Goal: Task Accomplishment & Management: Manage account settings

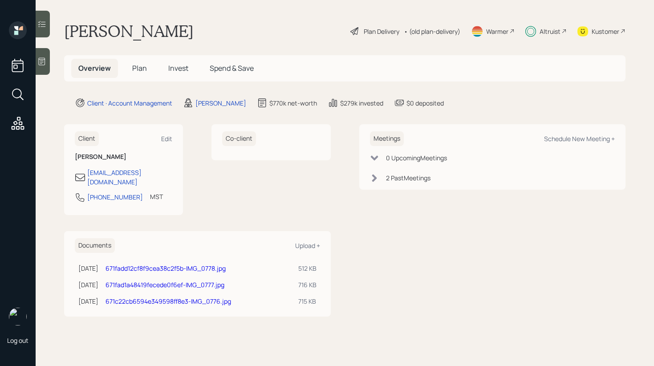
click at [180, 68] on span "Invest" at bounding box center [178, 68] width 20 height 10
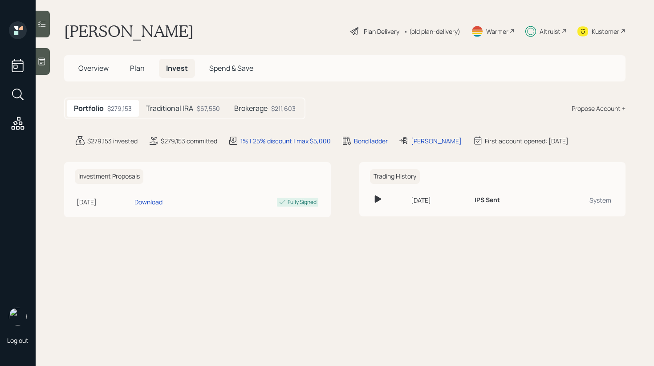
click at [185, 108] on h5 "Traditional IRA" at bounding box center [169, 108] width 47 height 8
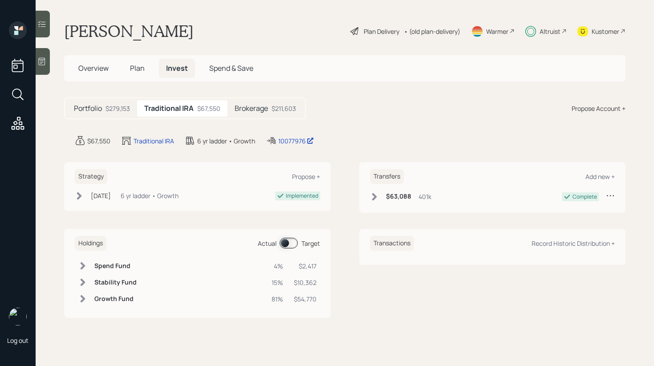
click at [266, 108] on h5 "Brokerage" at bounding box center [250, 108] width 33 height 8
click at [189, 105] on h5 "Traditional IRA" at bounding box center [167, 108] width 47 height 8
click at [42, 28] on icon at bounding box center [41, 24] width 9 height 9
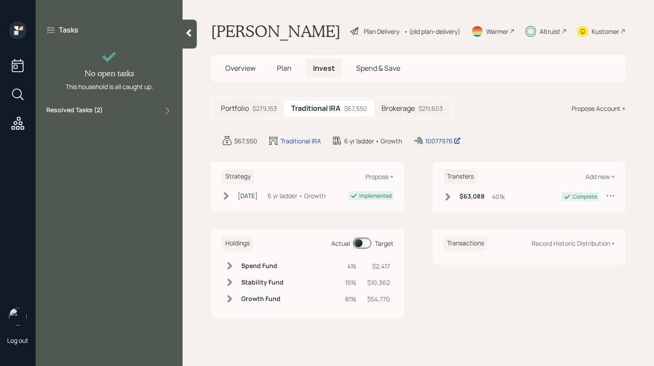
click at [86, 110] on label "Resolved Tasks ( 2 )" at bounding box center [74, 110] width 57 height 11
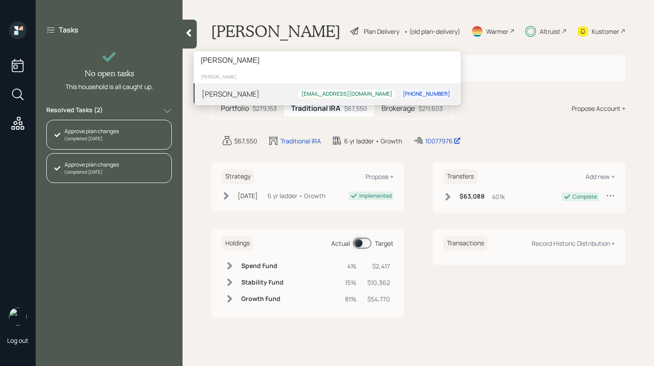
type input "[PERSON_NAME]"
click at [256, 87] on div "[PERSON_NAME] [EMAIL_ADDRESS][DOMAIN_NAME] [PHONE_NUMBER]" at bounding box center [327, 93] width 267 height 21
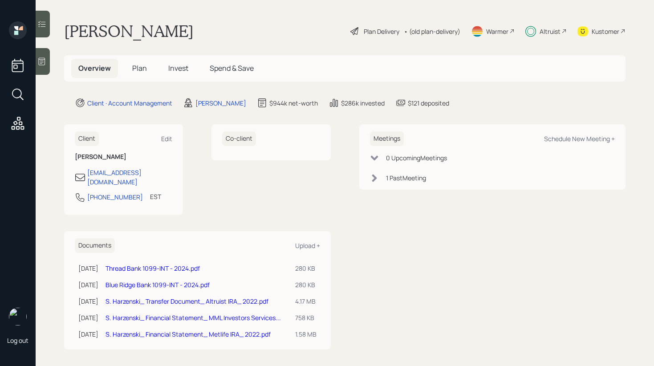
click at [47, 27] on div at bounding box center [43, 24] width 14 height 27
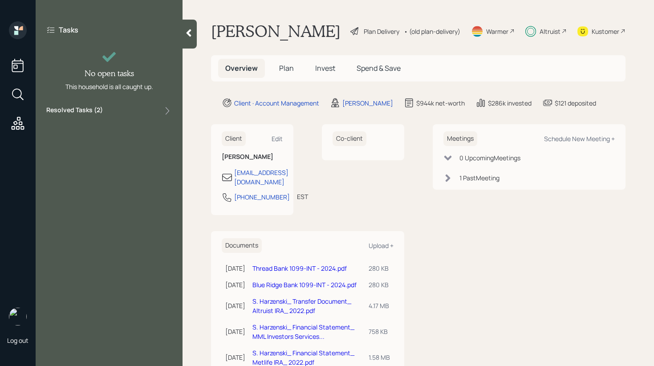
click at [107, 114] on div "Resolved Tasks ( 2 )" at bounding box center [108, 110] width 125 height 11
